Goal: Information Seeking & Learning: Learn about a topic

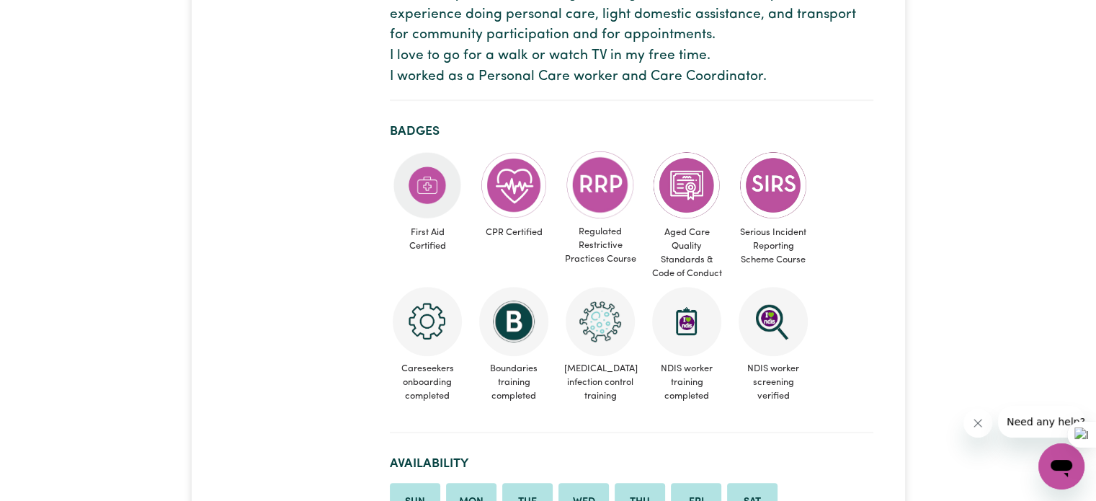
scroll to position [415, 0]
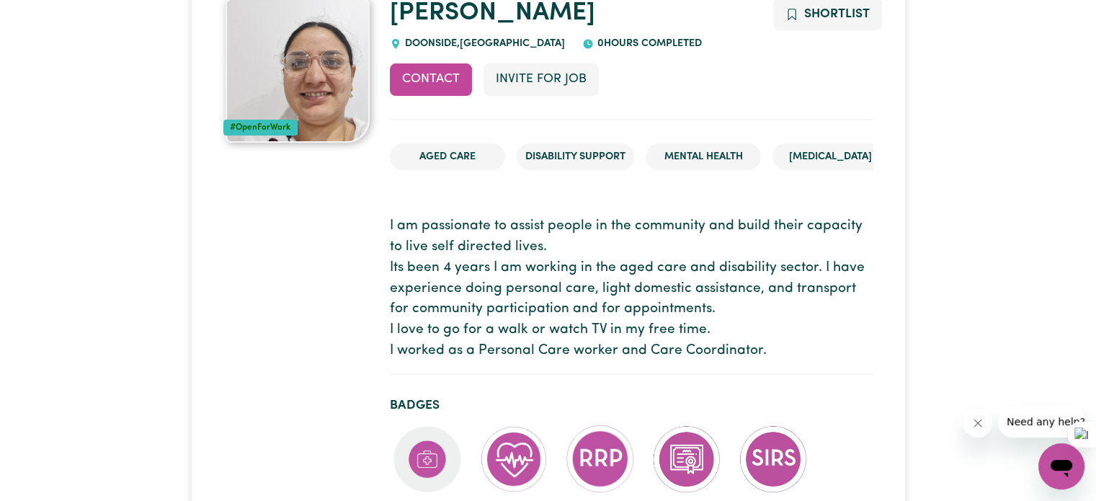
scroll to position [72, 0]
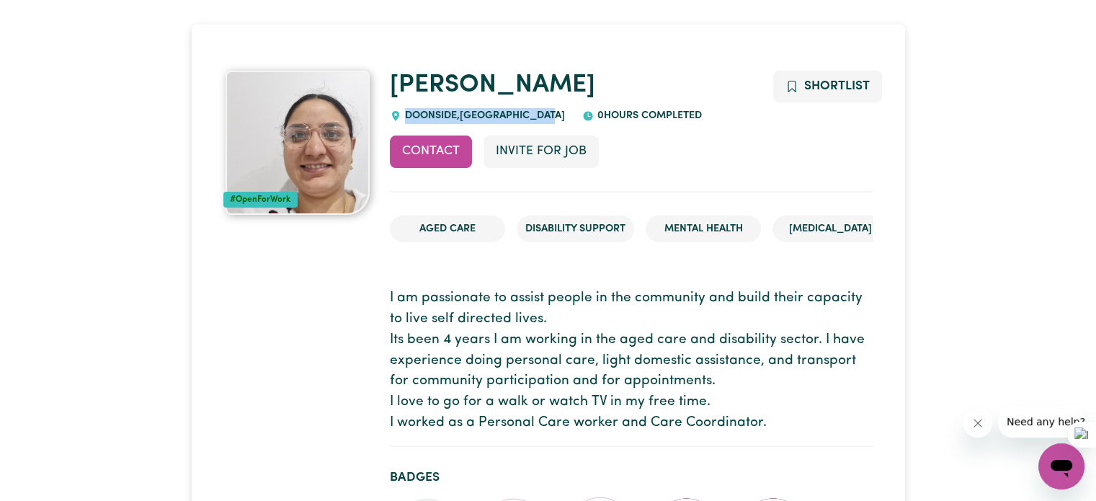
drag, startPoint x: 545, startPoint y: 117, endPoint x: 399, endPoint y: 112, distance: 145.6
click at [399, 112] on div "DOONSIDE , New South Wales" at bounding box center [477, 116] width 175 height 16
copy span "DOONSIDE , New South Wales"
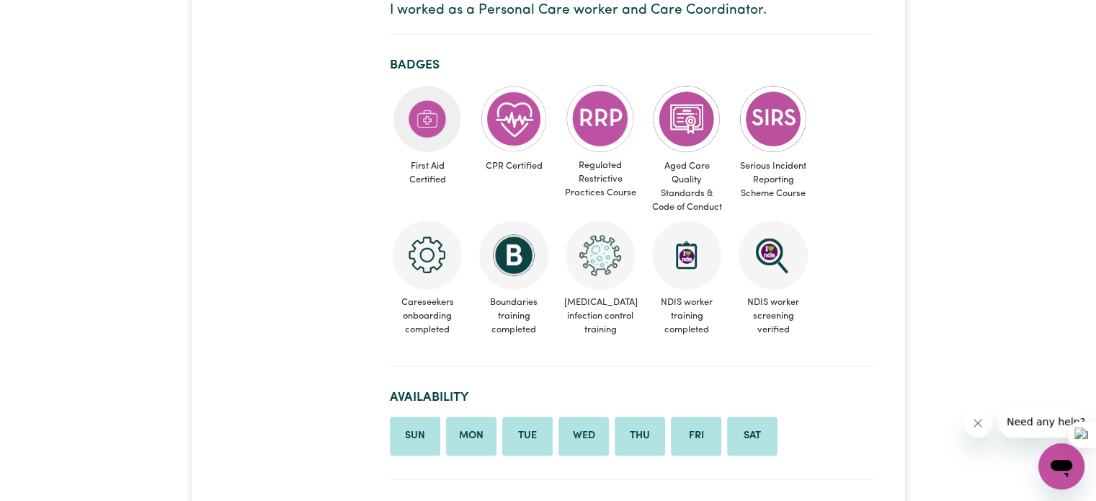
scroll to position [432, 0]
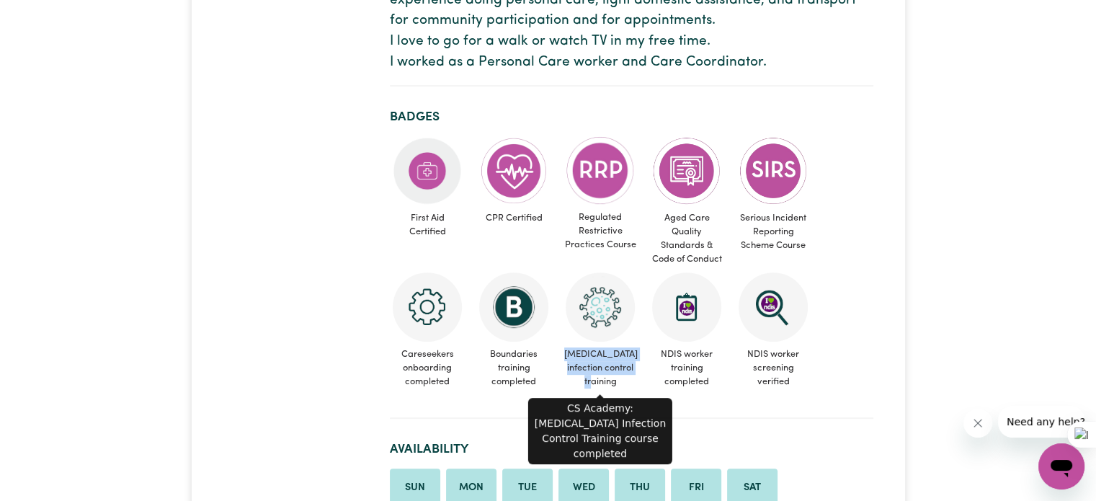
drag, startPoint x: 620, startPoint y: 385, endPoint x: 564, endPoint y: 348, distance: 66.9
click at [564, 348] on span "[MEDICAL_DATA] infection control training" at bounding box center [600, 368] width 75 height 53
copy span "[MEDICAL_DATA] infection control training"
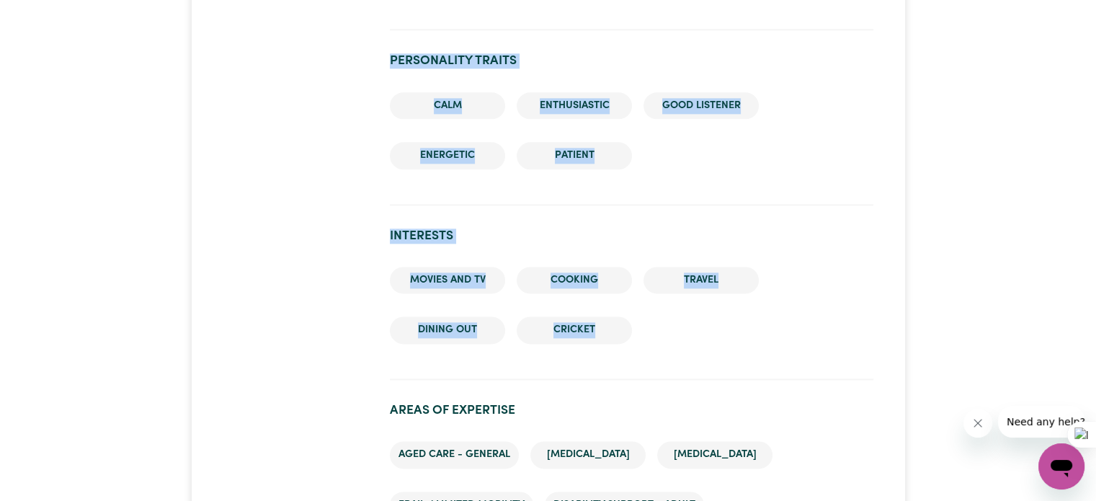
scroll to position [1830, 0]
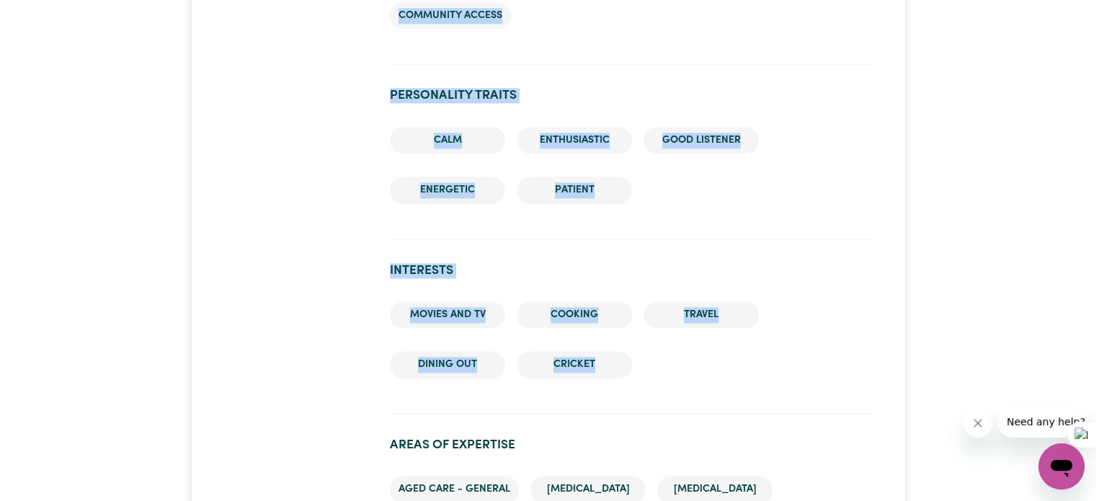
drag, startPoint x: 627, startPoint y: 256, endPoint x: 360, endPoint y: 249, distance: 266.7
copy div "#OpenForWork Ripandeep DOONSIDE , New South Wales 0 hours completed Contact Inv…"
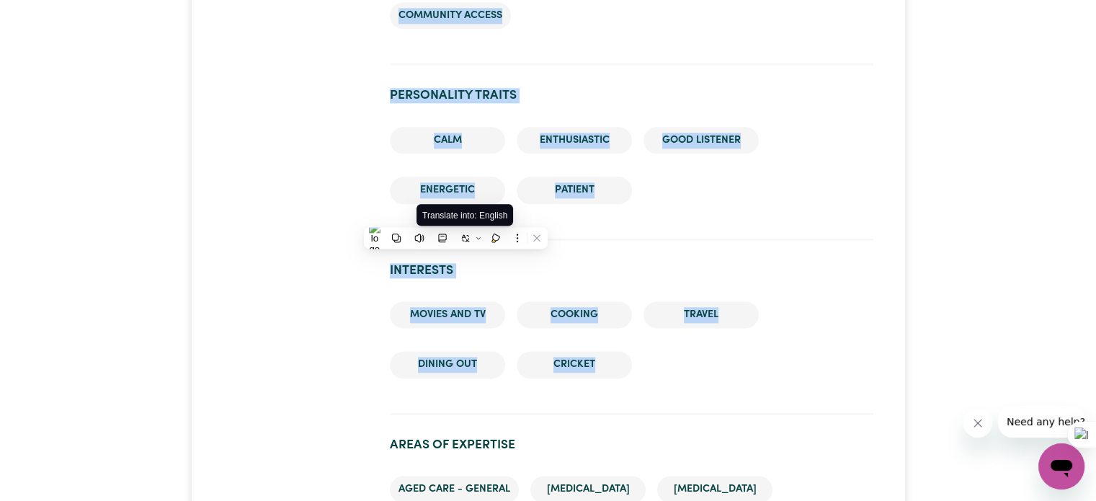
click at [732, 305] on li "Travel" at bounding box center [700, 314] width 115 height 27
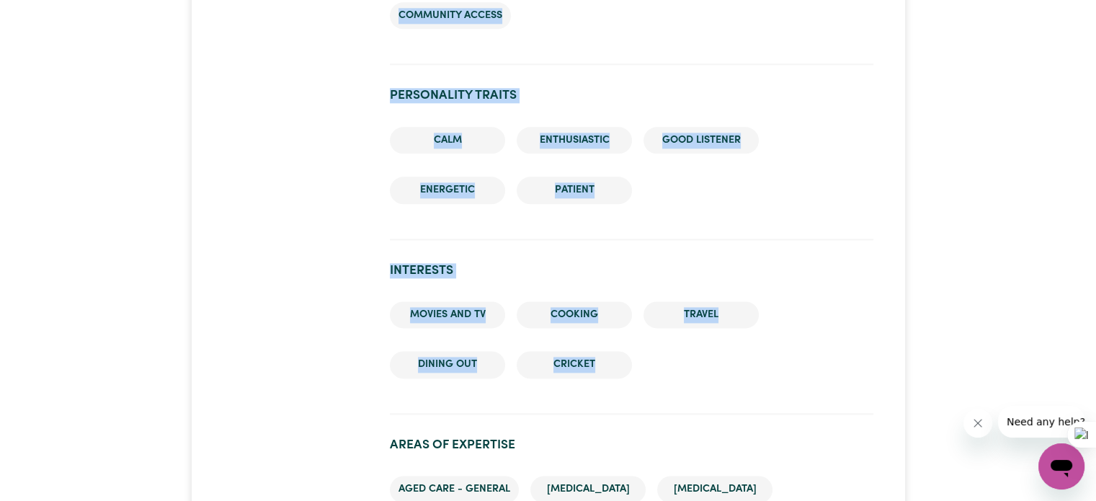
drag, startPoint x: 445, startPoint y: 302, endPoint x: 393, endPoint y: 279, distance: 56.1
click at [444, 302] on li "Movies and TV" at bounding box center [447, 314] width 115 height 27
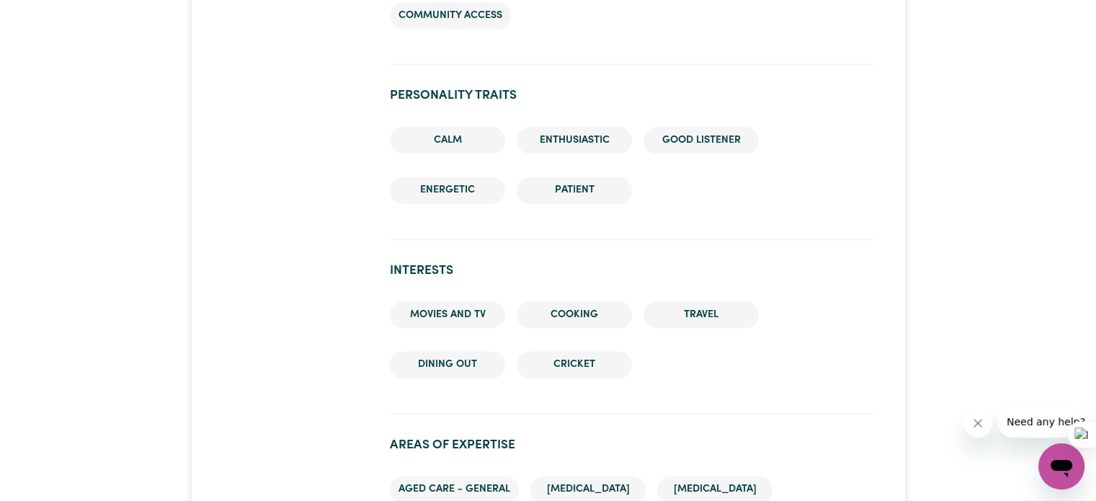
drag, startPoint x: 409, startPoint y: 270, endPoint x: 396, endPoint y: 267, distance: 14.0
click at [408, 270] on h2 "Interests" at bounding box center [631, 270] width 483 height 15
drag, startPoint x: 398, startPoint y: 265, endPoint x: 527, endPoint y: 316, distance: 139.1
click at [527, 316] on section "Interests Movies and TV Cooking Travel Dining out Cricket" at bounding box center [631, 332] width 483 height 163
click at [426, 285] on section "Interests Movies and TV Cooking Travel Dining out Cricket" at bounding box center [631, 332] width 483 height 163
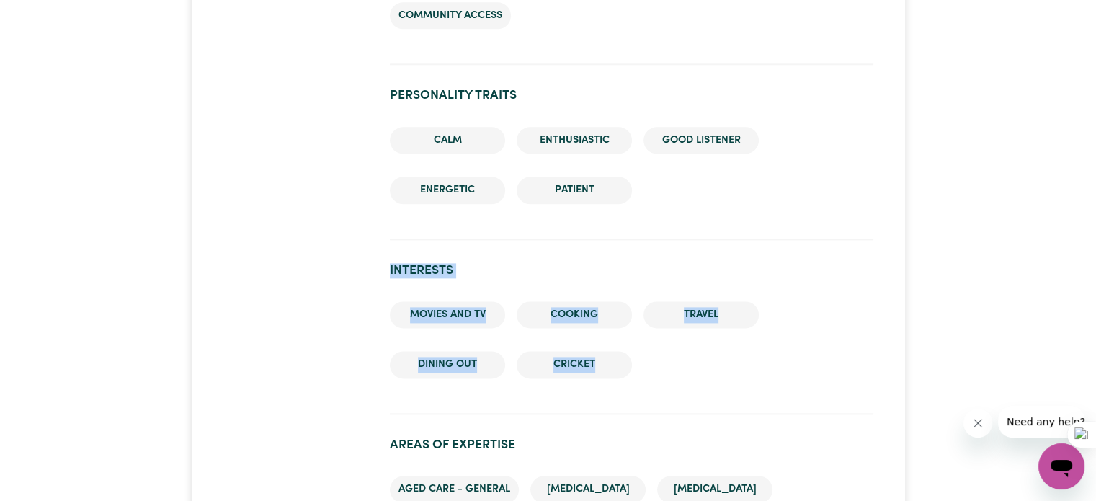
drag, startPoint x: 392, startPoint y: 268, endPoint x: 594, endPoint y: 362, distance: 222.4
copy section "Interests Movies and TV Cooking Travel Dining out Cricket"
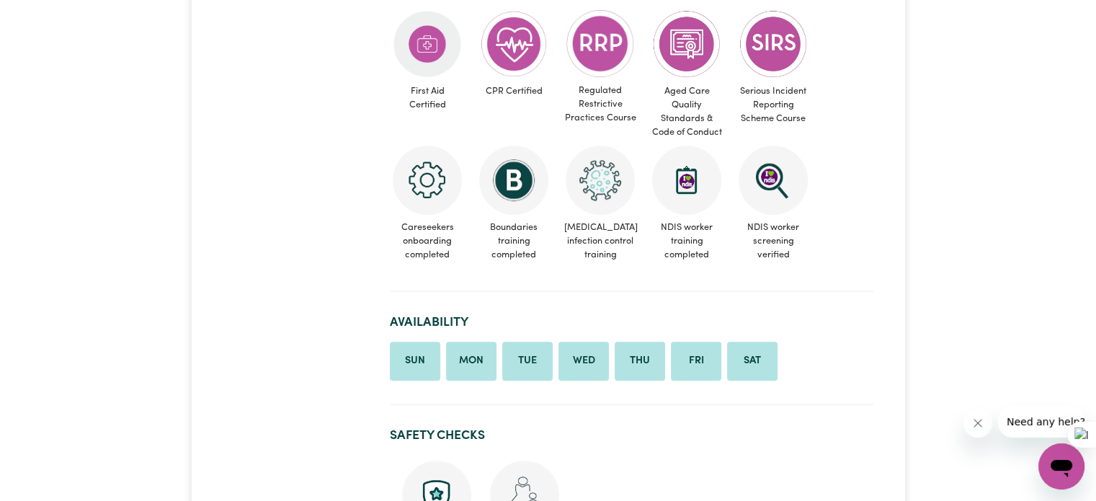
scroll to position [559, 0]
